Goal: Task Accomplishment & Management: Manage account settings

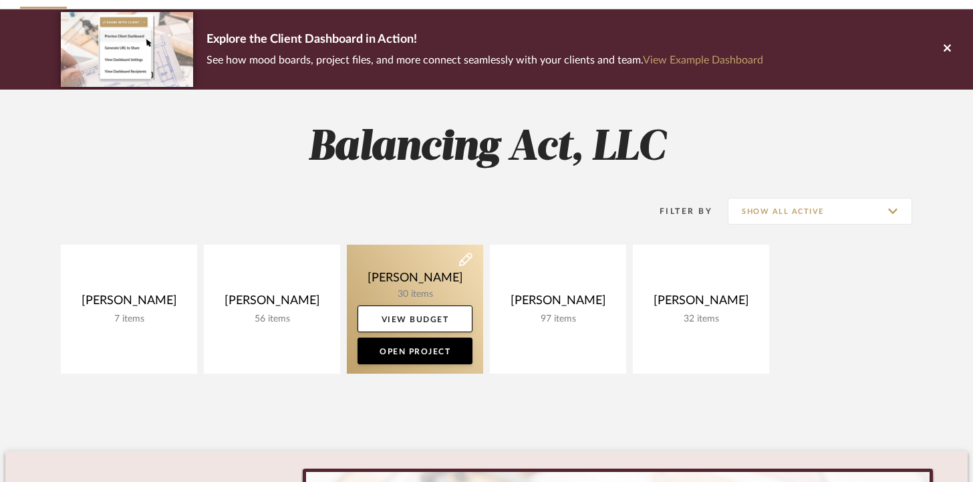
scroll to position [88, 0]
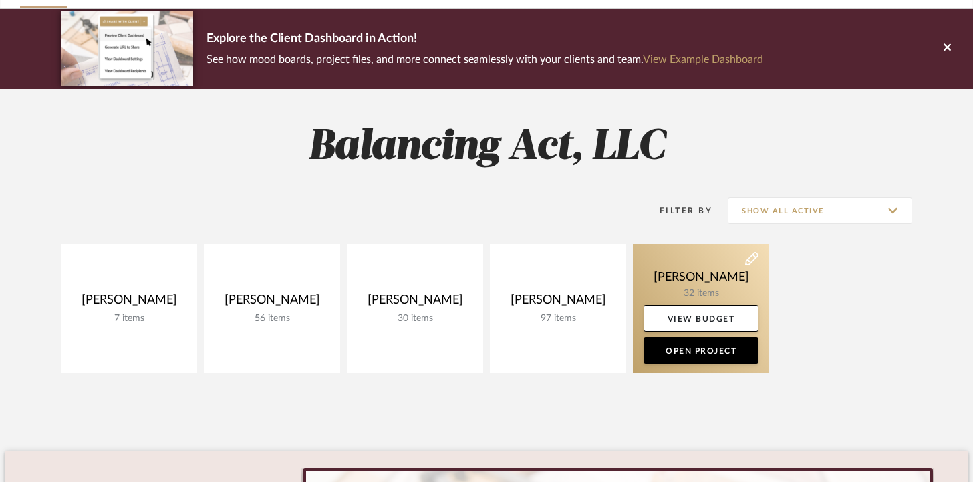
click at [705, 287] on link at bounding box center [701, 308] width 136 height 129
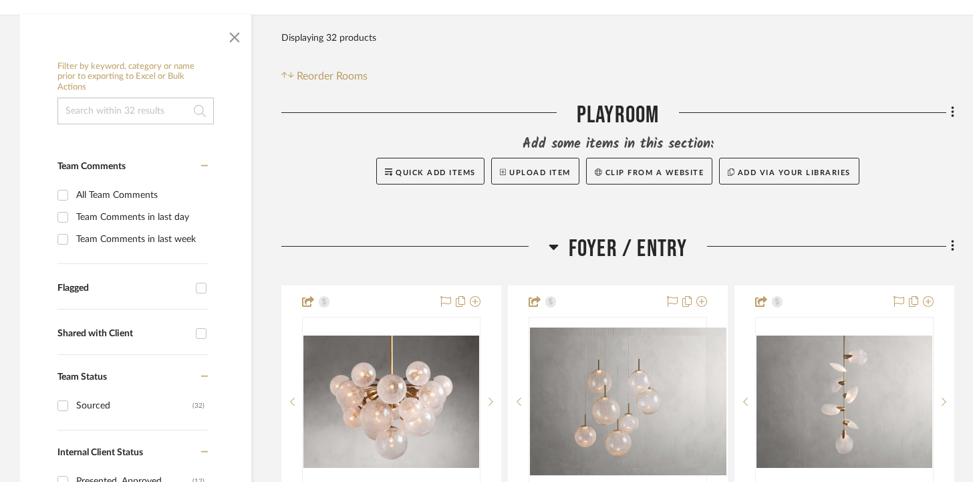
scroll to position [217, 0]
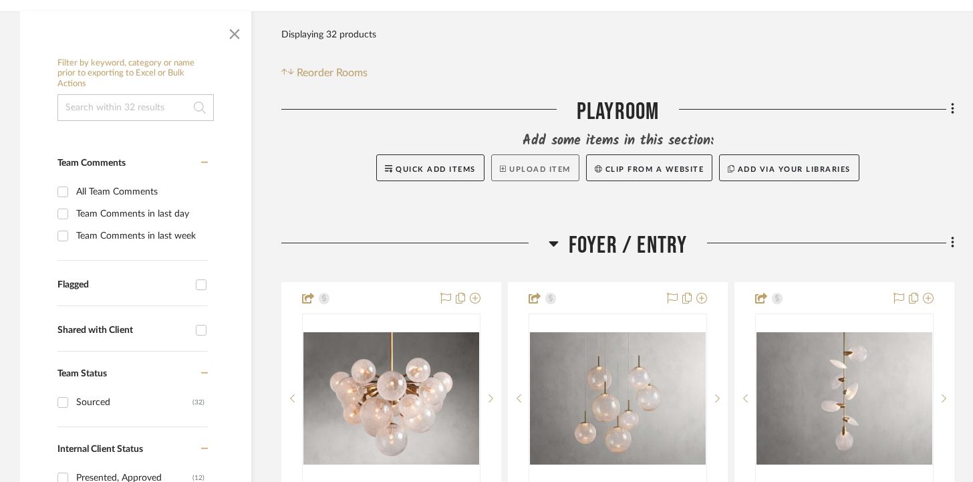
click at [511, 176] on button "Upload Item" at bounding box center [535, 167] width 88 height 27
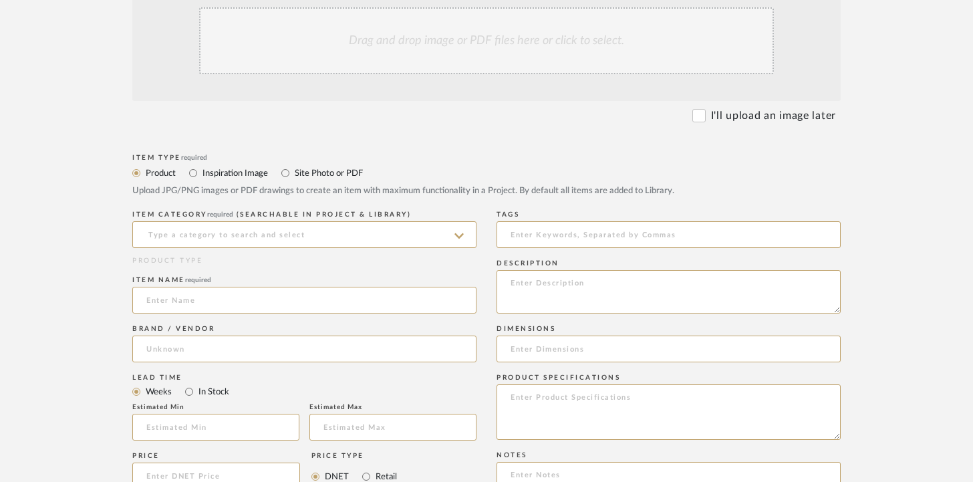
scroll to position [114, 0]
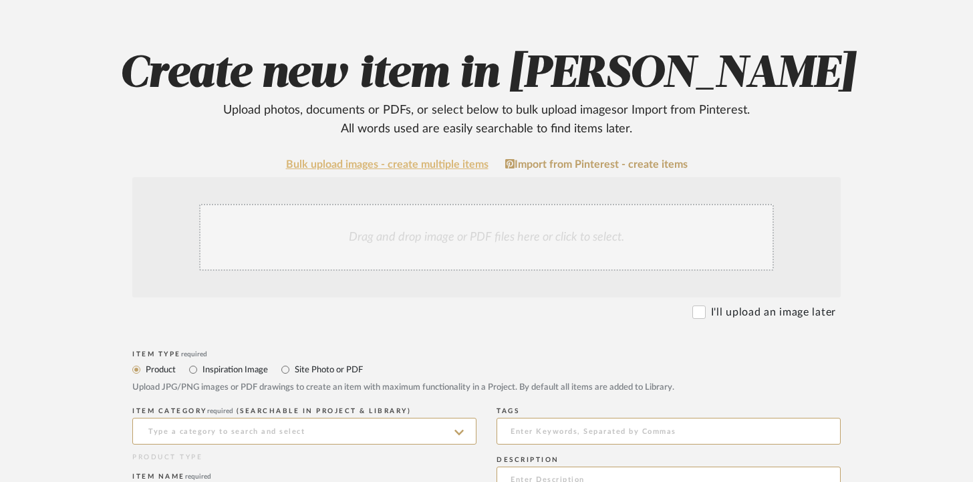
click at [376, 159] on link "Bulk upload images - create multiple items" at bounding box center [387, 164] width 203 height 11
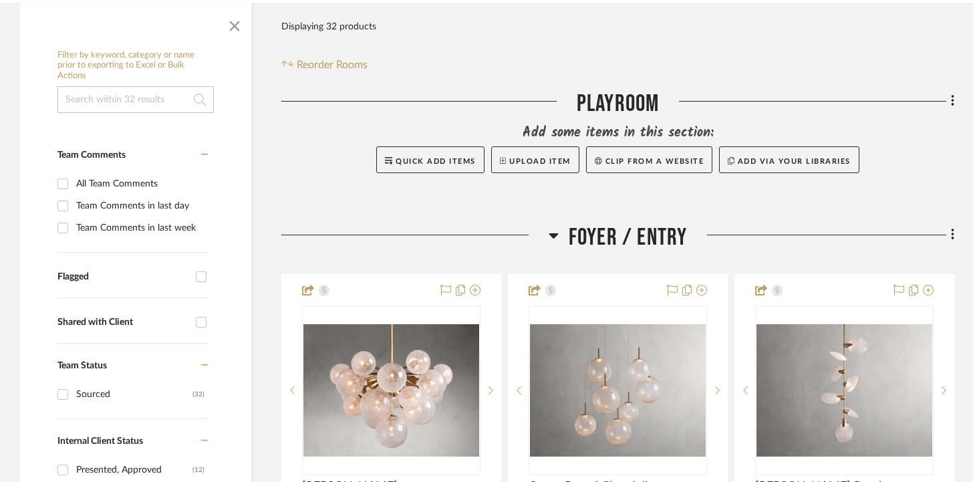
scroll to position [236, 0]
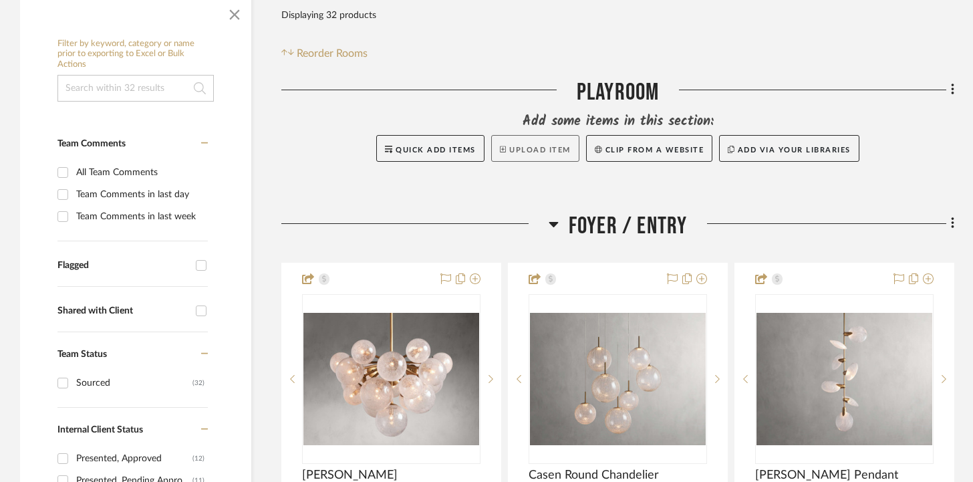
click at [505, 148] on button "Upload Item" at bounding box center [535, 148] width 88 height 27
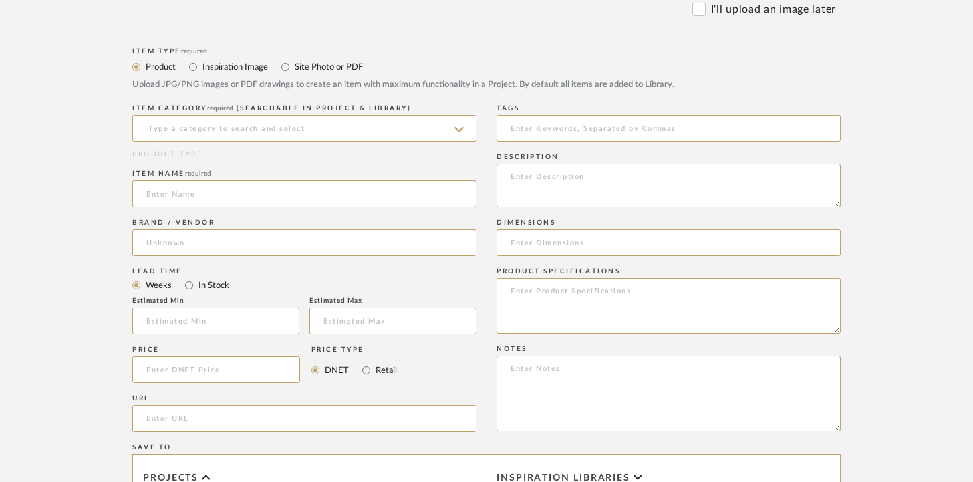
scroll to position [419, 0]
click at [453, 131] on input at bounding box center [304, 126] width 344 height 27
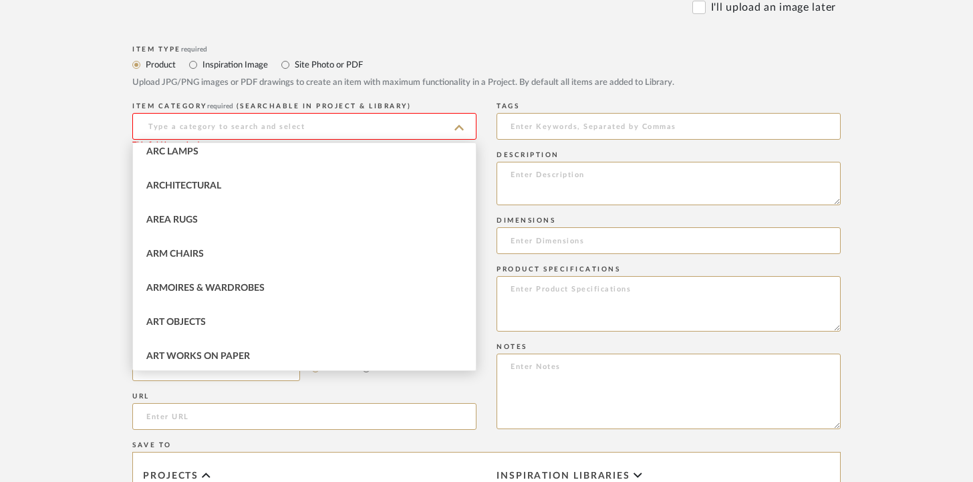
scroll to position [0, 0]
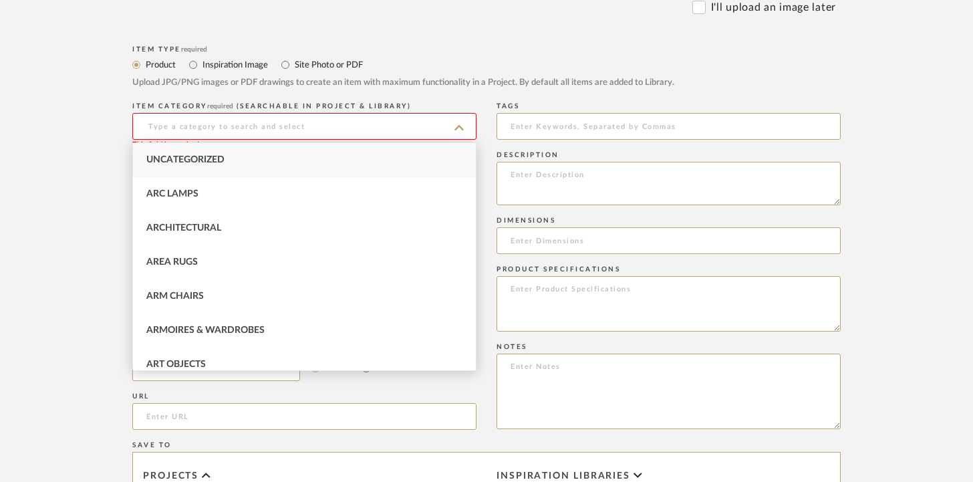
click at [473, 62] on mat-radio-group "Product Inspiration Image Site Photo or PDF" at bounding box center [486, 64] width 709 height 17
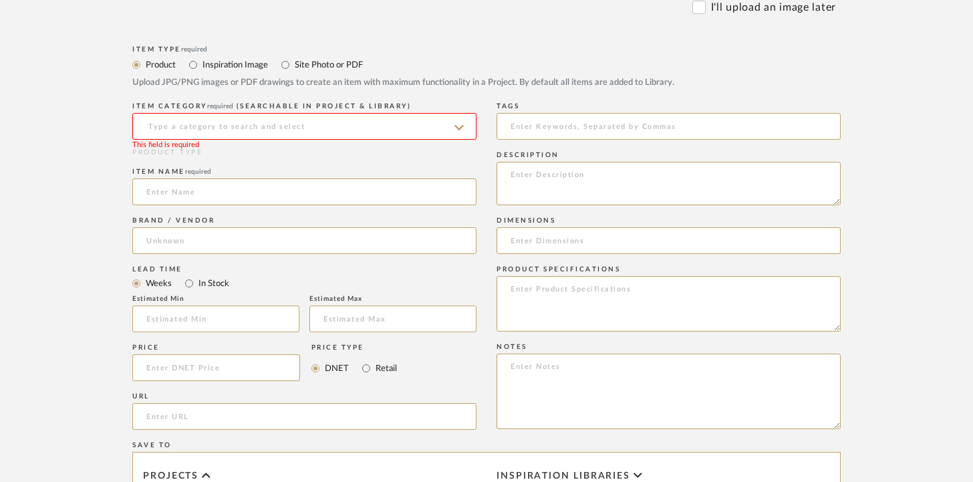
click at [421, 145] on div "ITEM CATEGORY required (Searchable in Project & Library) This field is required" at bounding box center [304, 123] width 344 height 49
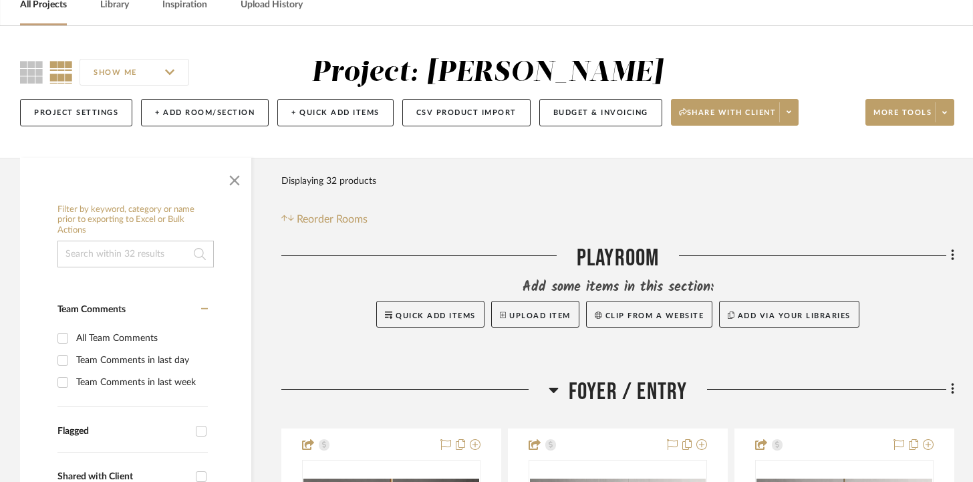
scroll to position [64, 0]
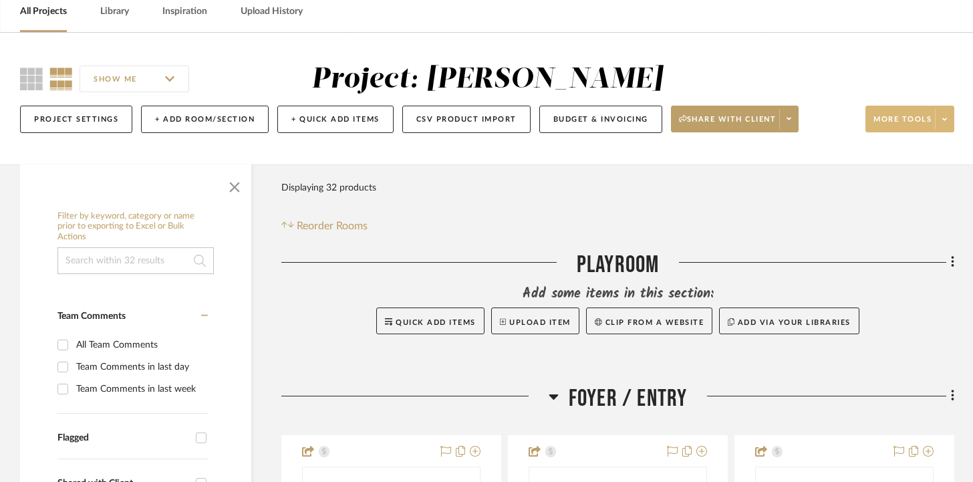
click at [949, 120] on span at bounding box center [944, 119] width 19 height 20
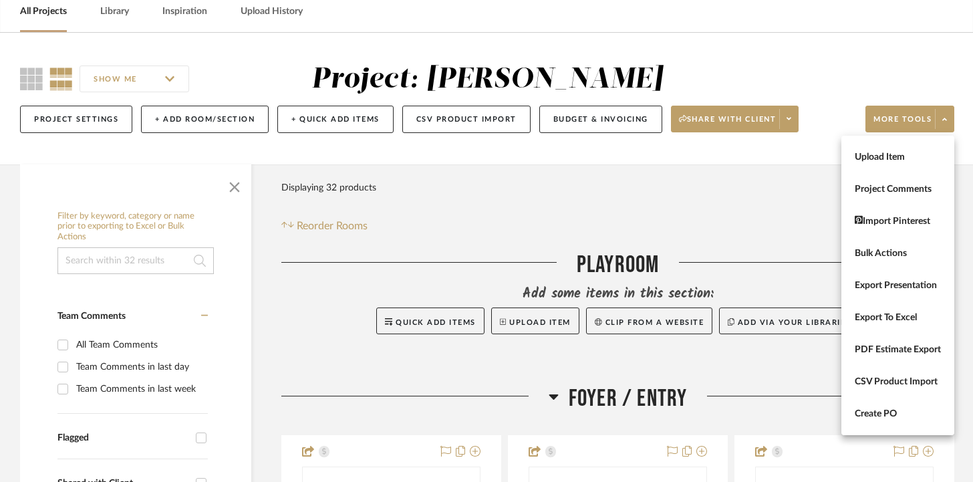
click at [925, 71] on div at bounding box center [486, 241] width 973 height 482
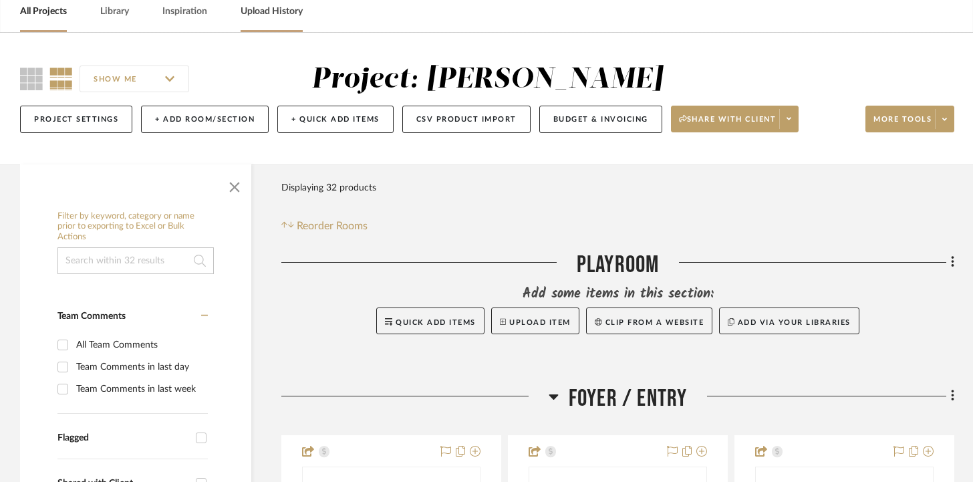
click at [285, 22] on div "Upload History" at bounding box center [272, 11] width 62 height 41
click at [285, 17] on link "Upload History" at bounding box center [272, 12] width 62 height 18
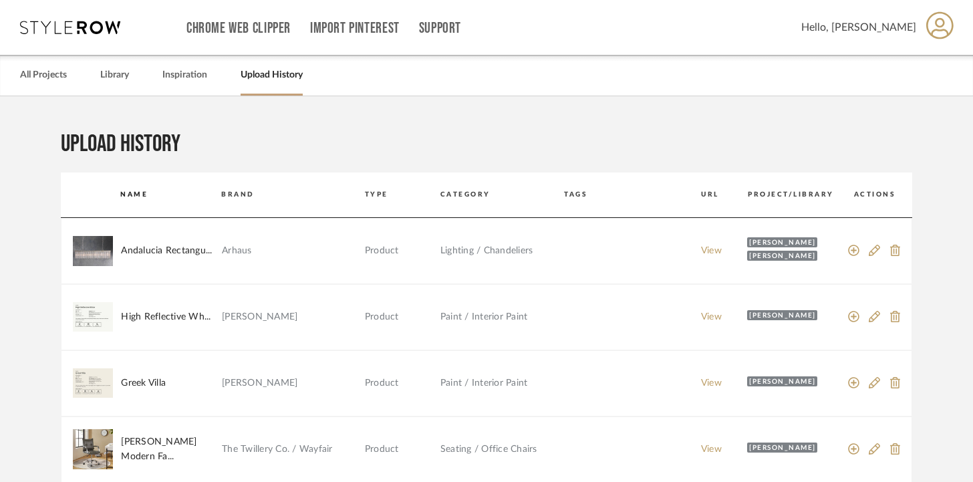
click at [56, 78] on link "All Projects" at bounding box center [43, 75] width 47 height 18
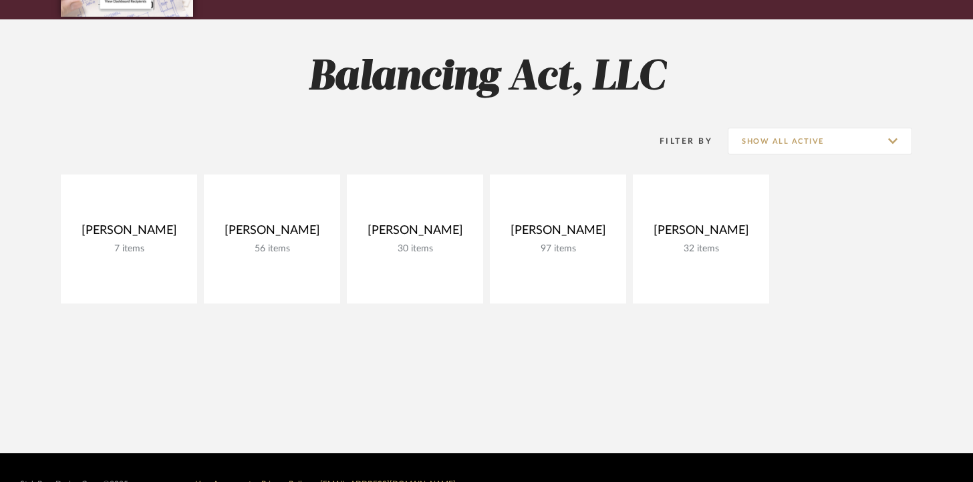
scroll to position [168, 0]
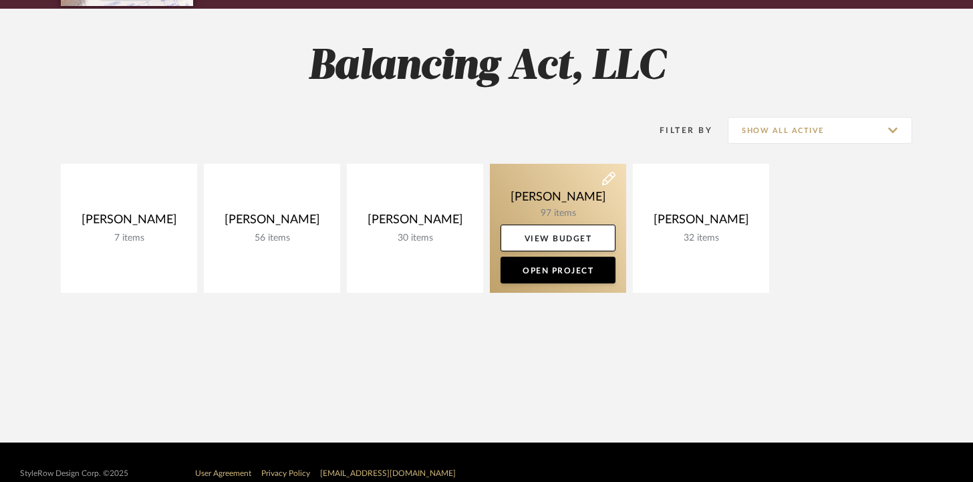
click at [553, 202] on link at bounding box center [558, 228] width 136 height 129
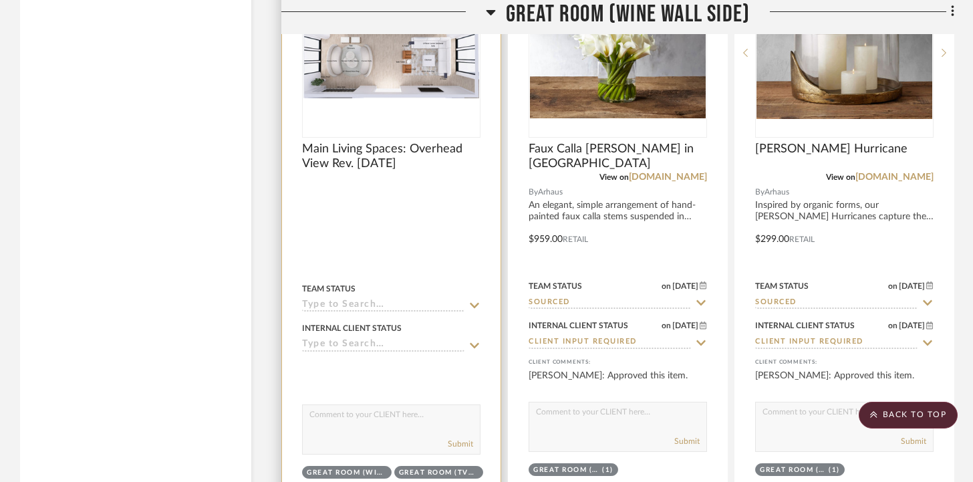
scroll to position [2281, 0]
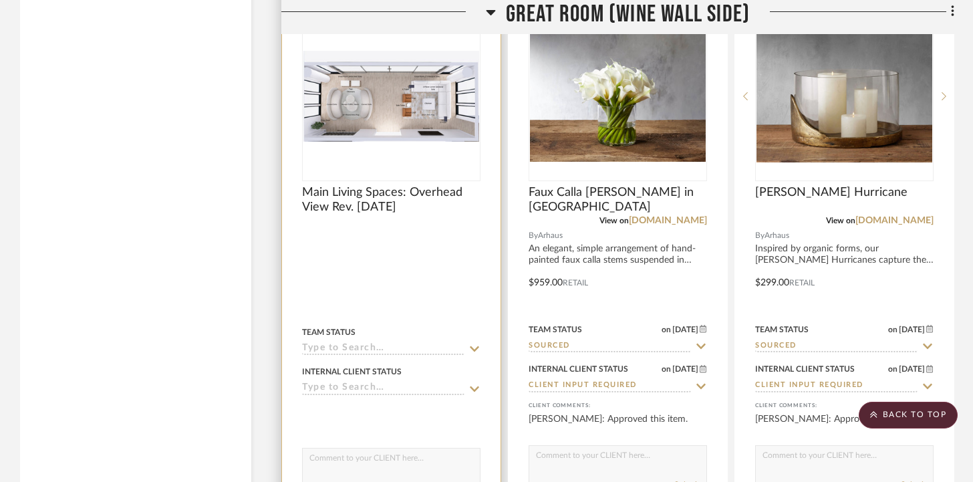
click at [438, 84] on img "0" at bounding box center [392, 96] width 176 height 91
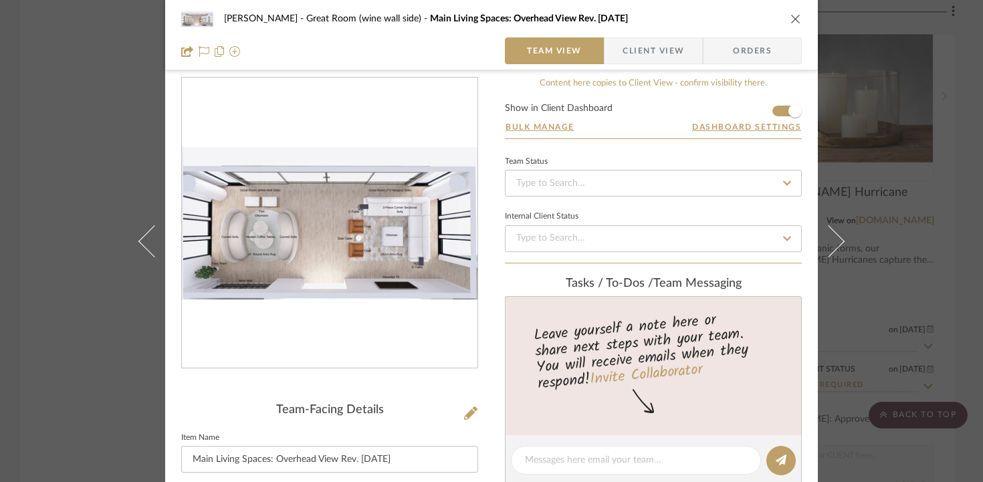
scroll to position [0, 0]
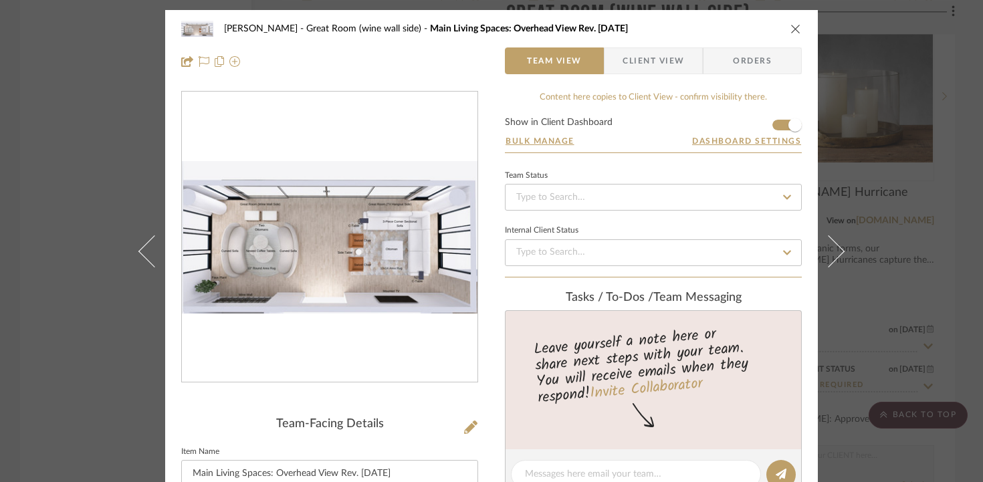
click at [796, 29] on icon "close" at bounding box center [795, 28] width 11 height 11
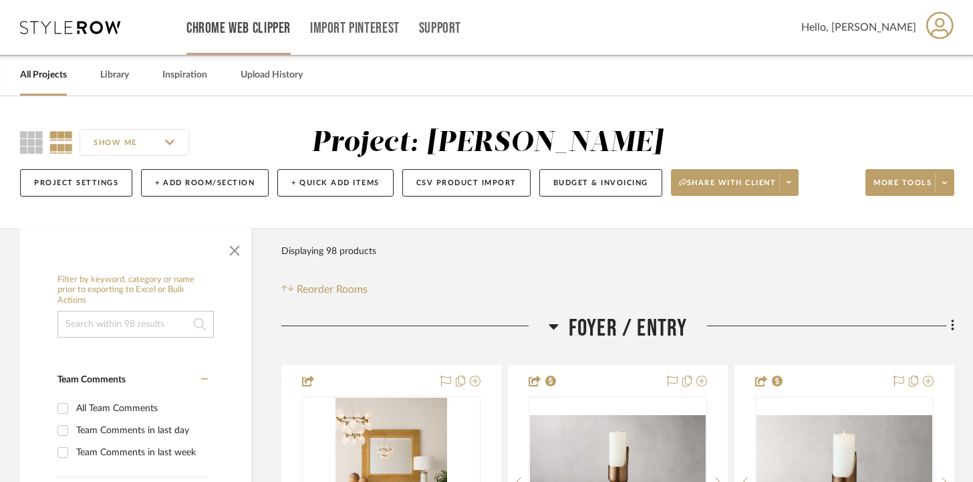
drag, startPoint x: 318, startPoint y: 217, endPoint x: 211, endPoint y: 5, distance: 237.7
click at [258, 152] on div "SHOW ME Project: [PERSON_NAME] Project Settings + Add Room/Section + Quick Add …" at bounding box center [486, 162] width 973 height 132
